Goal: Task Accomplishment & Management: Use online tool/utility

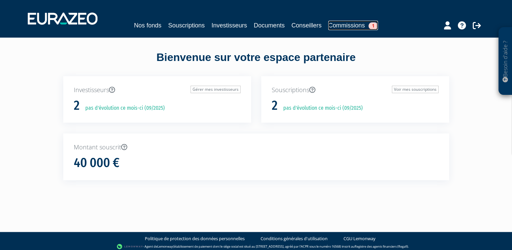
click at [347, 24] on link "Commissions 1" at bounding box center [353, 25] width 50 height 9
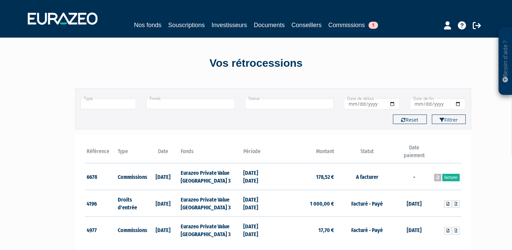
click at [436, 176] on icon at bounding box center [437, 177] width 3 height 4
click at [436, 177] on icon at bounding box center [437, 177] width 3 height 4
click at [446, 175] on link "Facturer" at bounding box center [450, 177] width 17 height 7
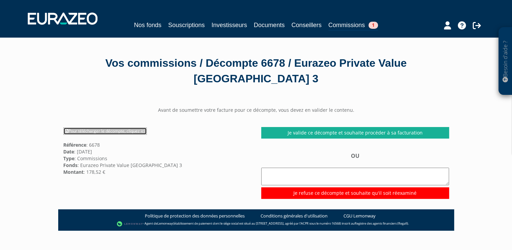
click at [115, 132] on link "Pour télécharger le décompte, cliquez ici" at bounding box center [105, 130] width 84 height 7
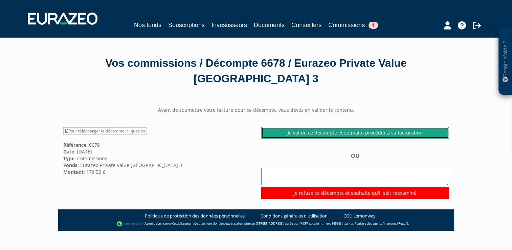
click at [362, 134] on link "Je valide ce décompte et souhaite procéder à sa facturation" at bounding box center [355, 132] width 188 height 11
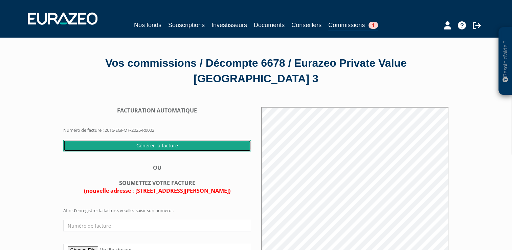
click at [150, 146] on input "Générer la facture" at bounding box center [157, 145] width 188 height 11
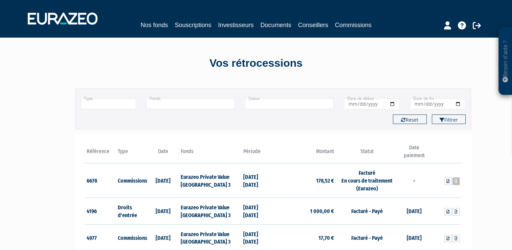
click at [457, 180] on icon at bounding box center [455, 181] width 3 height 4
